Goal: Task Accomplishment & Management: Use online tool/utility

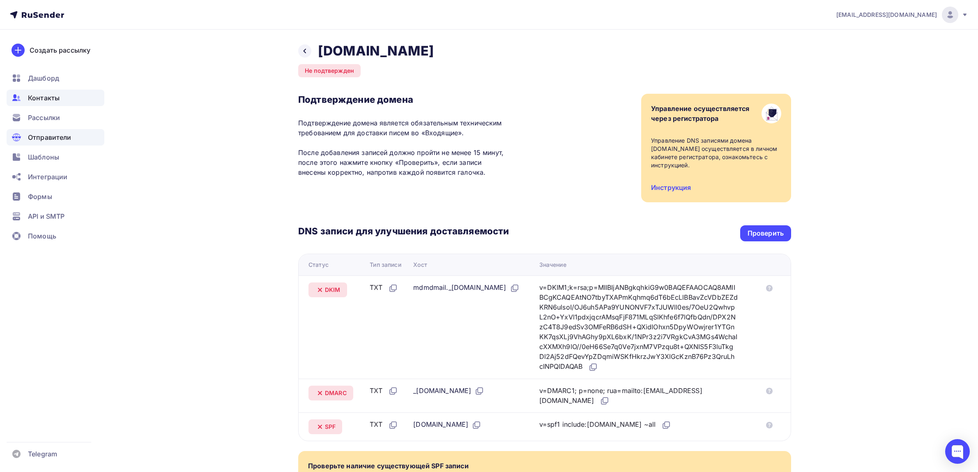
scroll to position [54, 0]
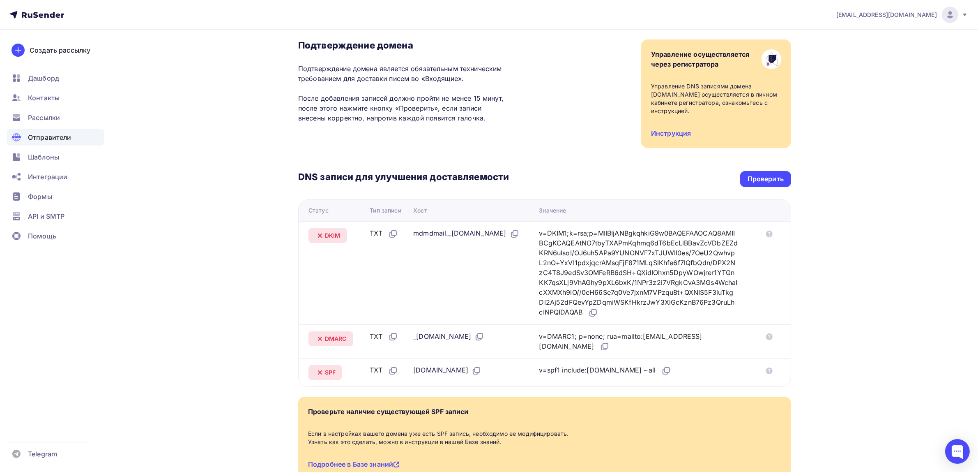
click at [52, 142] on span "Отправители" at bounding box center [50, 137] width 44 height 10
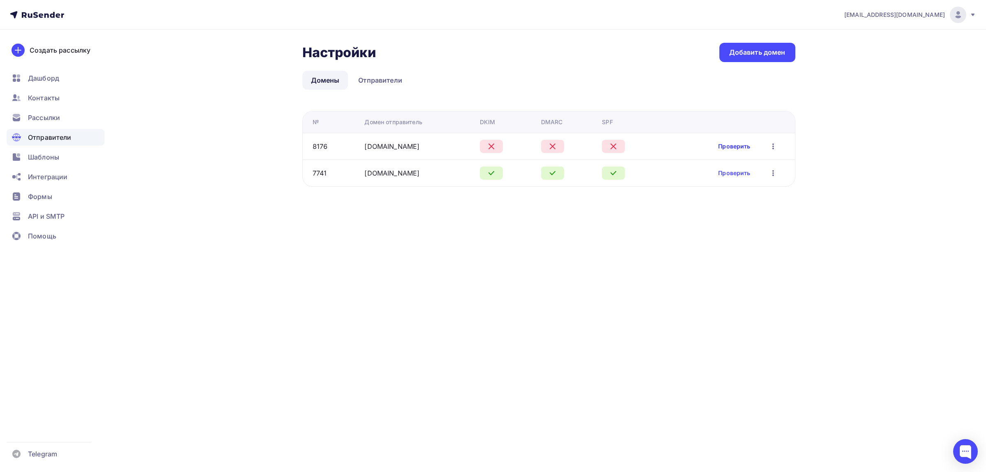
click at [740, 143] on link "Проверить" at bounding box center [734, 146] width 32 height 8
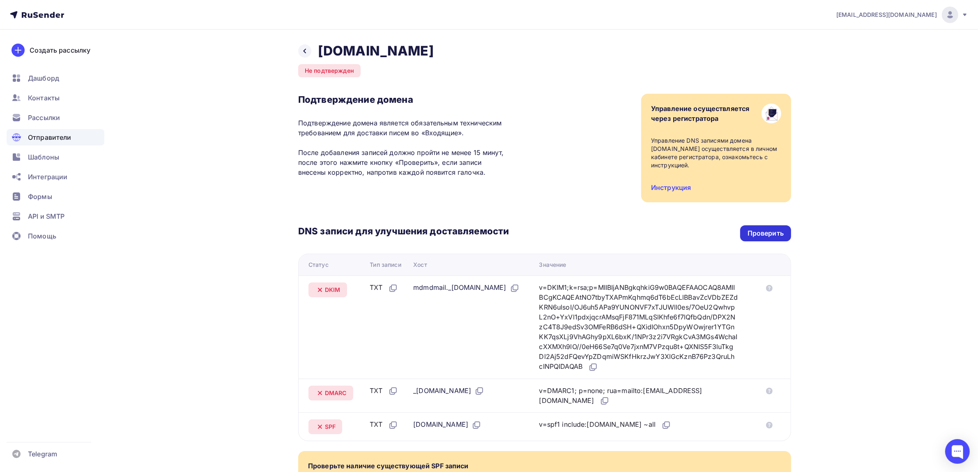
click at [755, 228] on div "Проверить" at bounding box center [766, 232] width 36 height 9
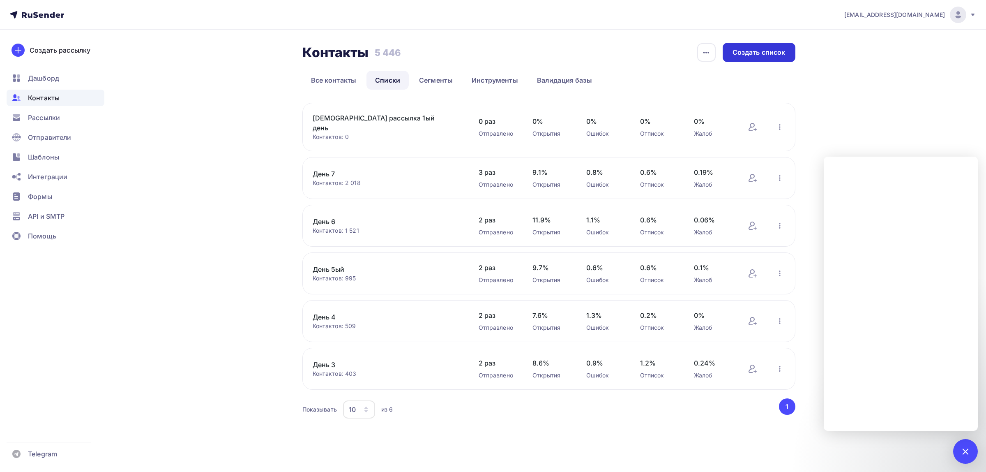
click at [747, 48] on div "Создать список" at bounding box center [759, 52] width 53 height 9
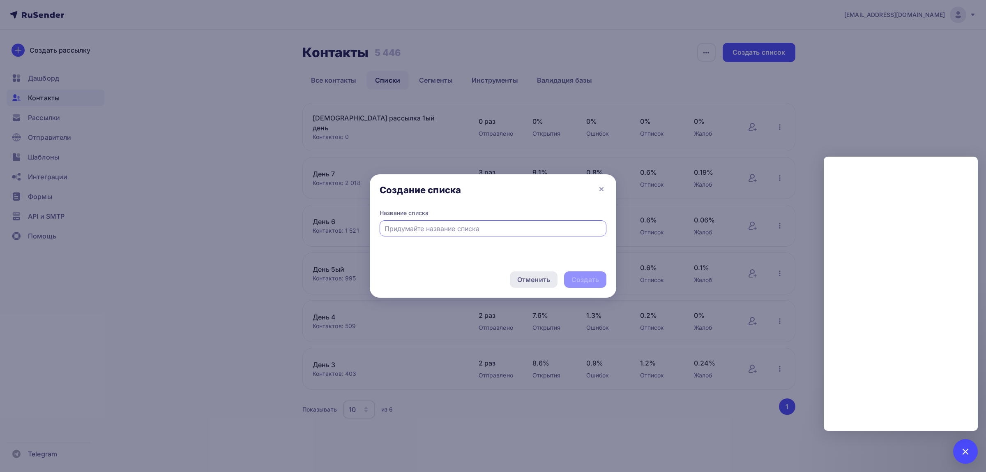
click at [525, 278] on div "Отменить" at bounding box center [533, 279] width 33 height 10
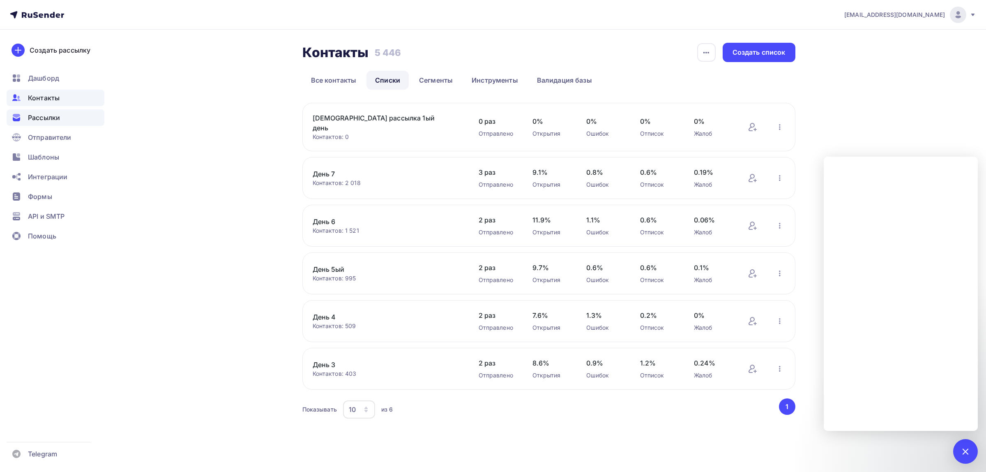
click at [32, 117] on span "Рассылки" at bounding box center [44, 118] width 32 height 10
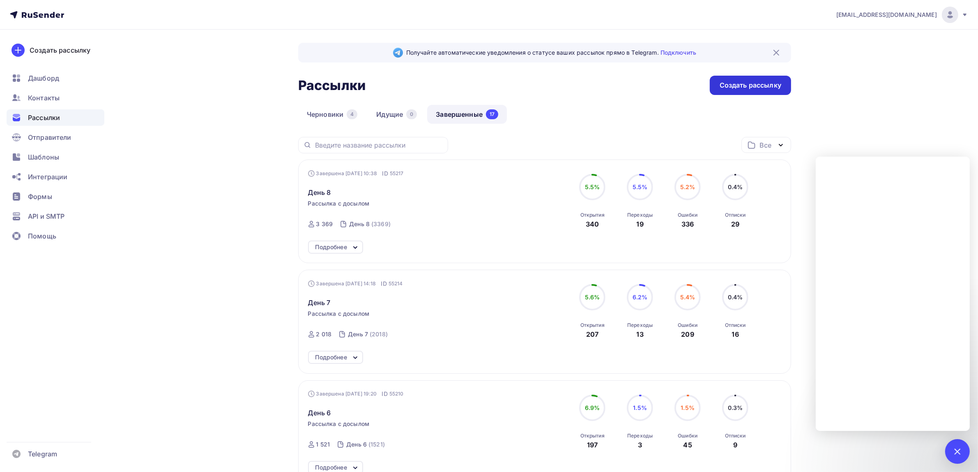
click at [722, 88] on div "Создать рассылку" at bounding box center [751, 85] width 62 height 9
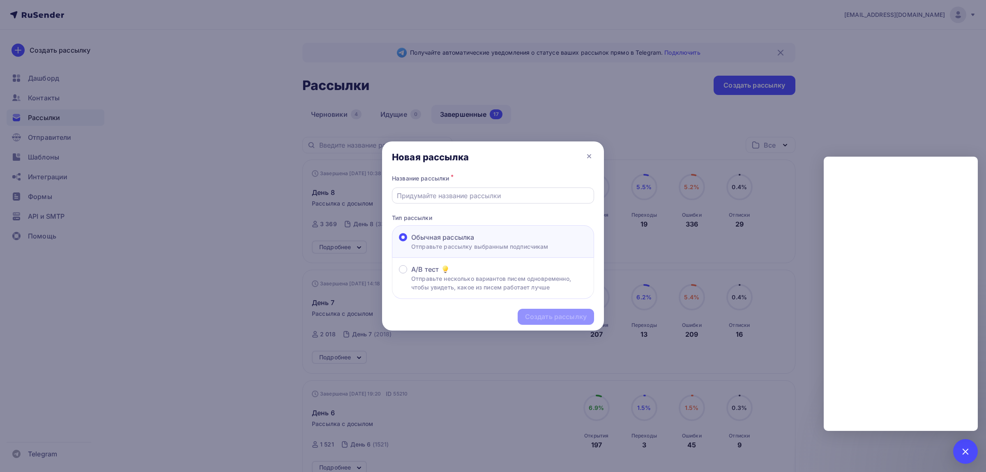
click at [460, 200] on input "text" at bounding box center [493, 196] width 193 height 10
click at [472, 194] on input "text" at bounding box center [493, 196] width 193 height 10
type input "[DEMOGRAPHIC_DATA] 1 день"
click at [567, 321] on div "Создать рассылку" at bounding box center [556, 317] width 76 height 16
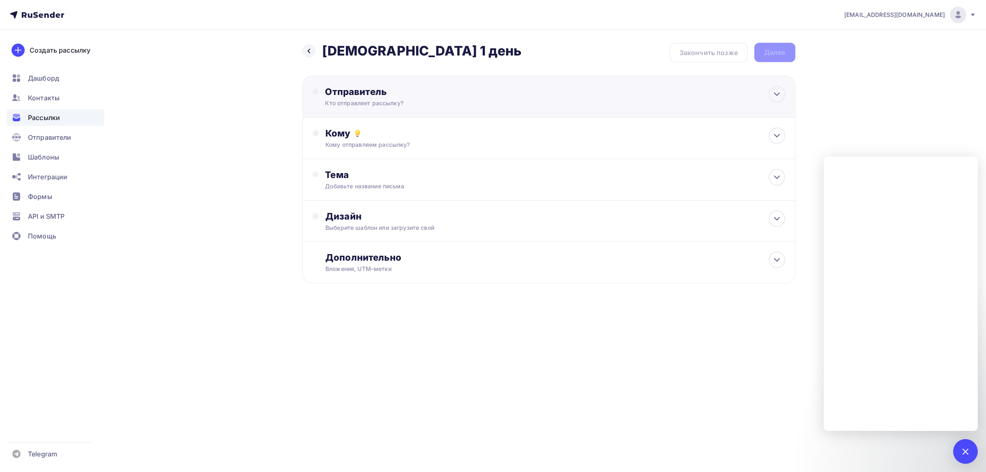
click at [406, 109] on div "Отправитель Кто отправляет рассылку? Email * [EMAIL_ADDRESS][DOMAIN_NAME] [EMAI…" at bounding box center [548, 97] width 493 height 42
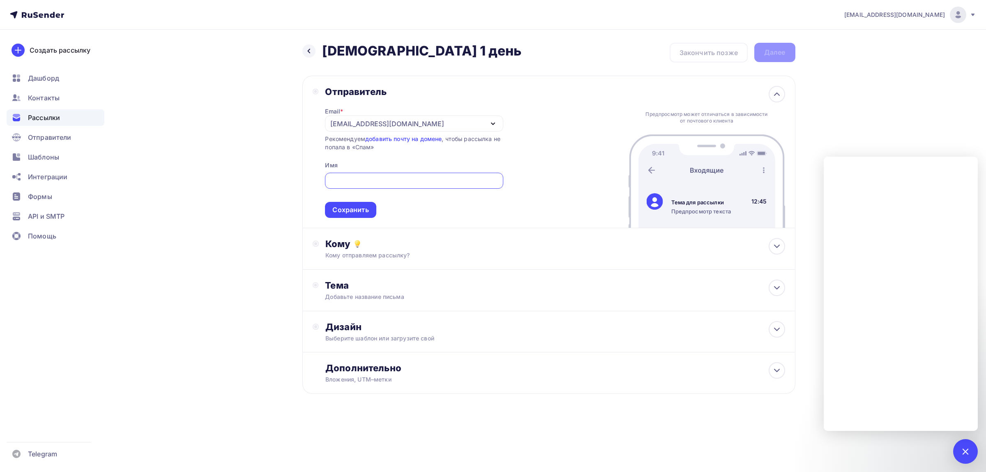
click at [405, 109] on div "Email * [EMAIL_ADDRESS][DOMAIN_NAME] [EMAIL_ADDRESS][DOMAIN_NAME] [EMAIL_ADDRES…" at bounding box center [414, 157] width 178 height 120
click at [384, 123] on div "[EMAIL_ADDRESS][DOMAIN_NAME]" at bounding box center [387, 124] width 114 height 10
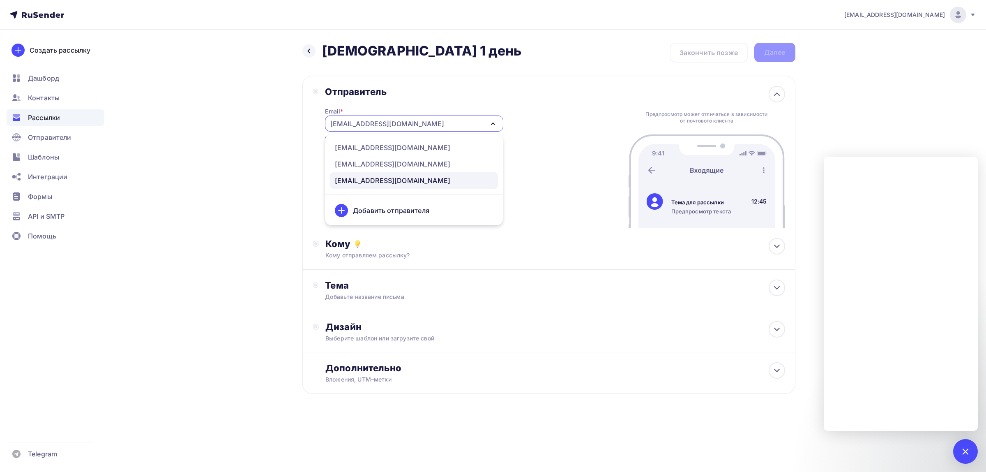
click at [536, 99] on div "Отправитель Email * [EMAIL_ADDRESS][DOMAIN_NAME] [EMAIL_ADDRESS][DOMAIN_NAME] […" at bounding box center [548, 152] width 493 height 152
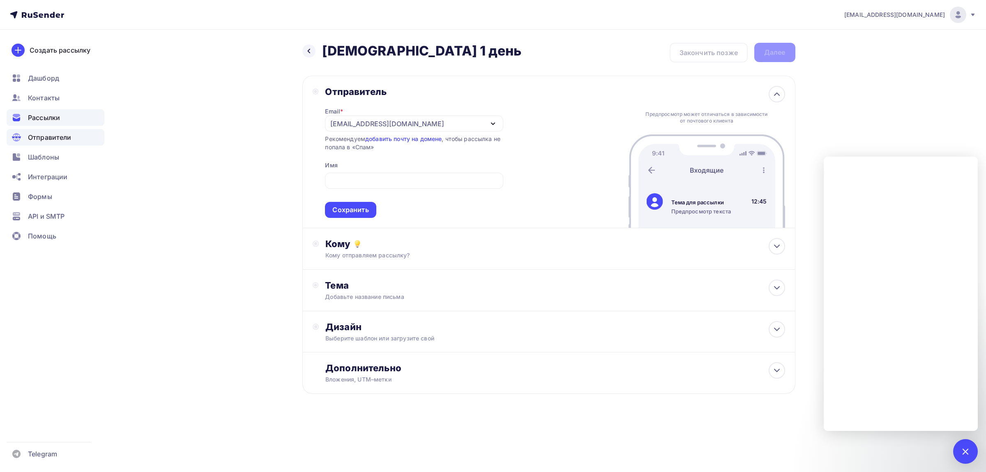
click at [43, 131] on div "Отправители" at bounding box center [56, 137] width 98 height 16
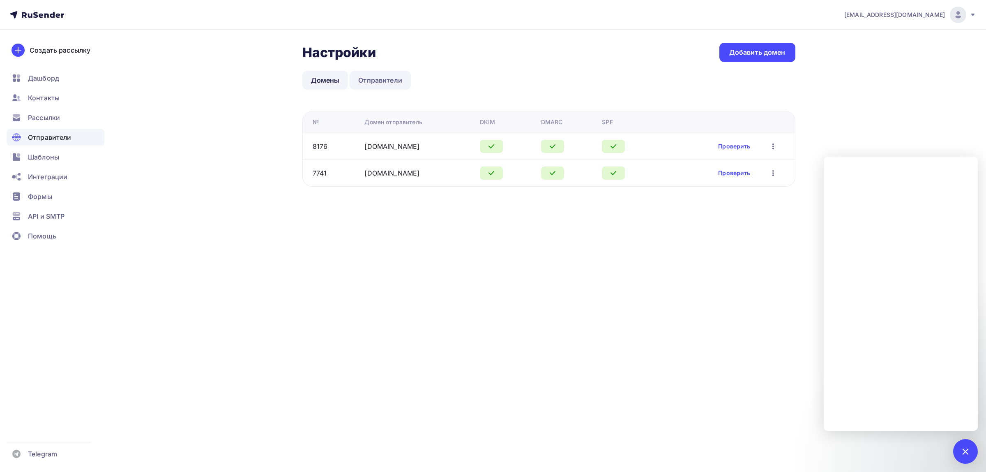
click at [393, 81] on link "Отправители" at bounding box center [380, 80] width 61 height 19
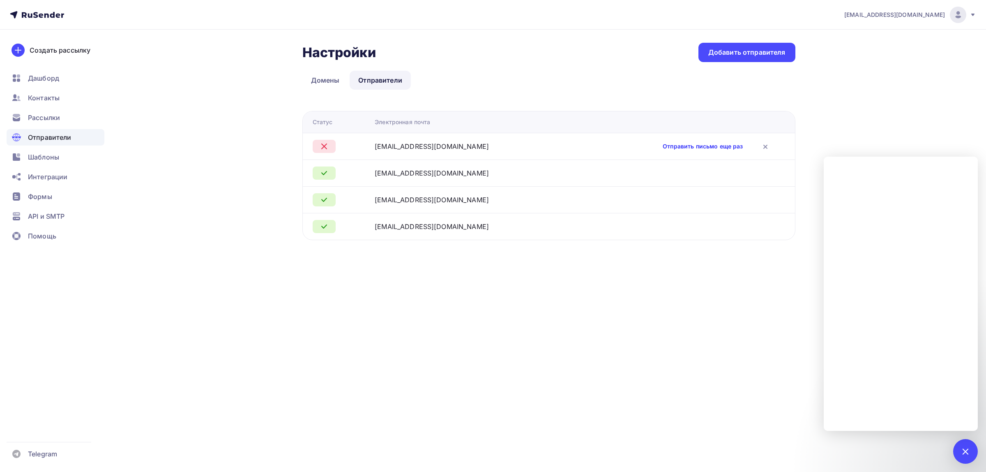
click at [695, 147] on link "Отправить письмо еще раз" at bounding box center [703, 146] width 80 height 8
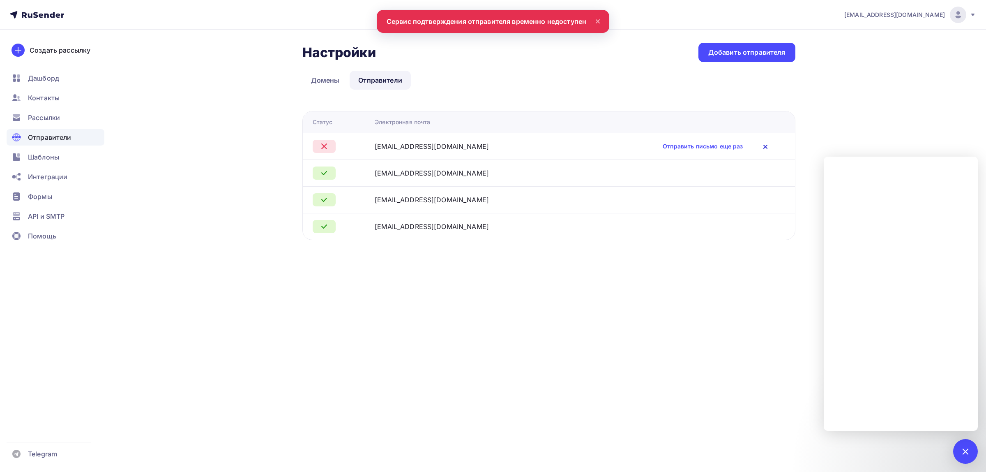
click at [764, 146] on icon at bounding box center [765, 146] width 3 height 3
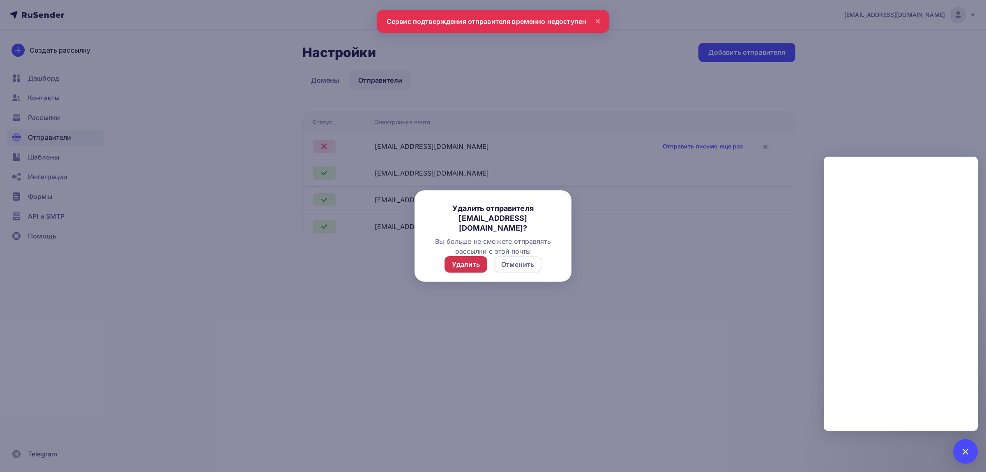
click at [454, 265] on div "Удалить" at bounding box center [466, 264] width 28 height 10
